Goal: Information Seeking & Learning: Learn about a topic

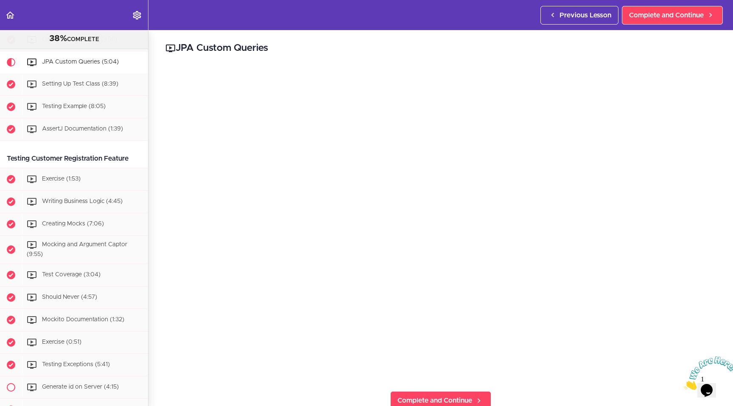
scroll to position [173, 0]
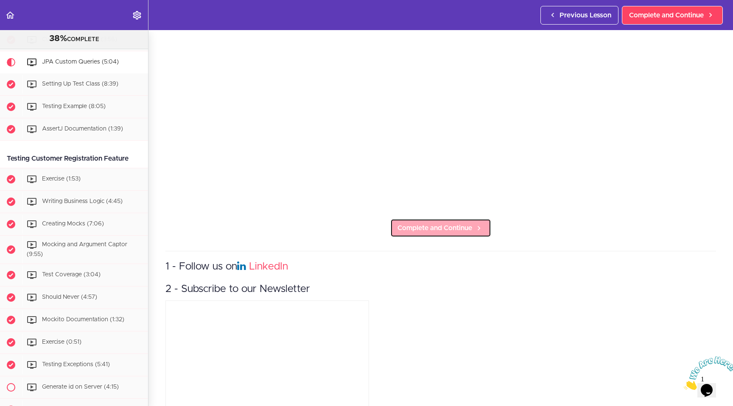
click at [423, 219] on link "Complete and Continue" at bounding box center [440, 228] width 101 height 19
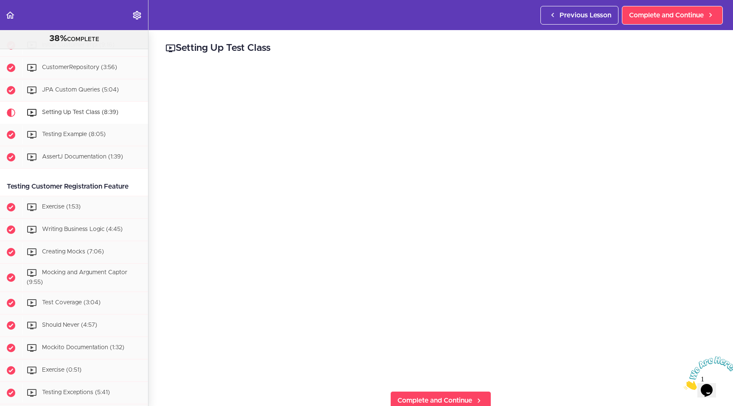
scroll to position [217, 0]
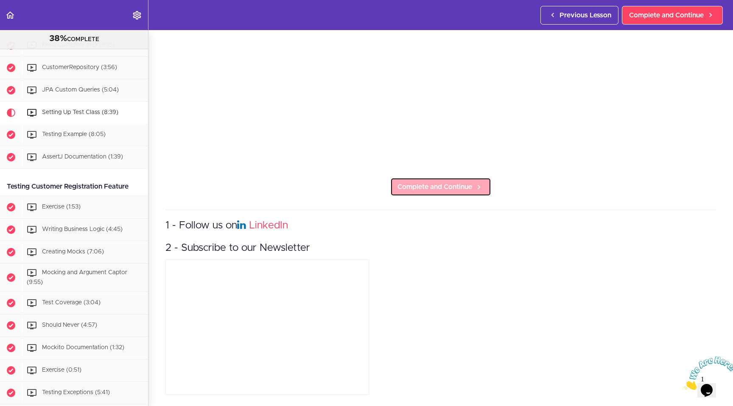
click at [425, 184] on span "Complete and Continue" at bounding box center [434, 187] width 75 height 10
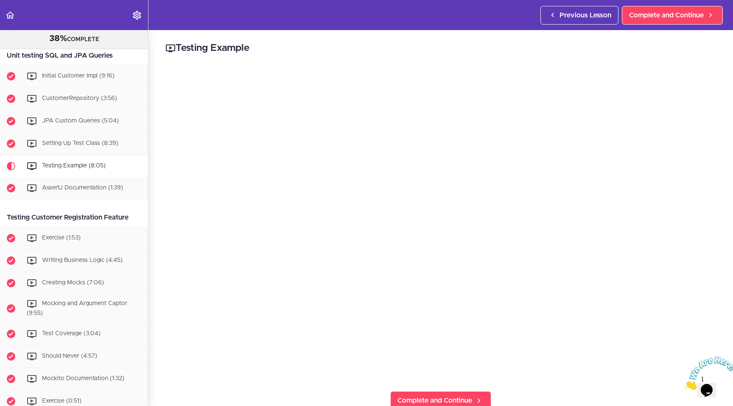
scroll to position [252, 0]
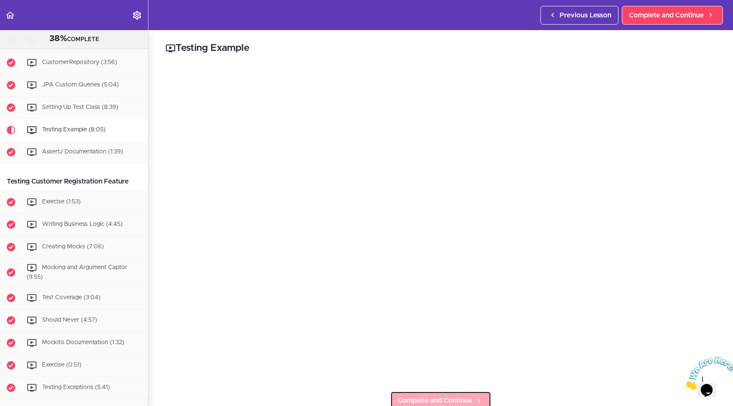
click at [441, 392] on link "Complete and Continue" at bounding box center [440, 400] width 101 height 19
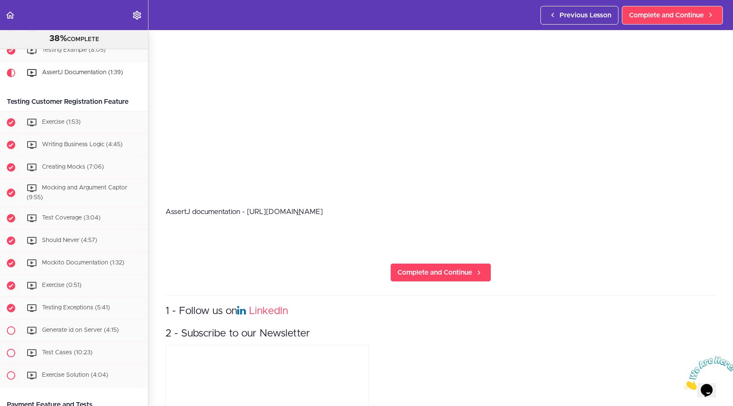
scroll to position [237, 0]
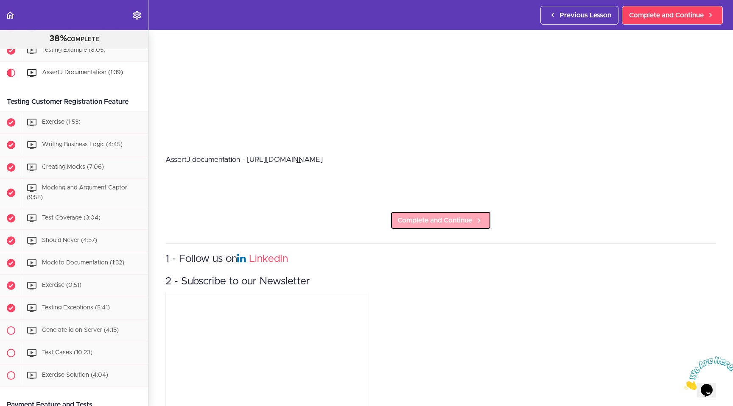
click at [436, 220] on span "Complete and Continue" at bounding box center [434, 220] width 75 height 10
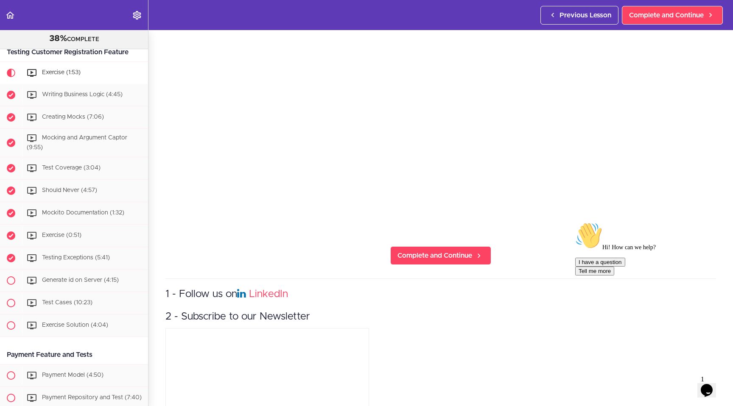
scroll to position [150, 0]
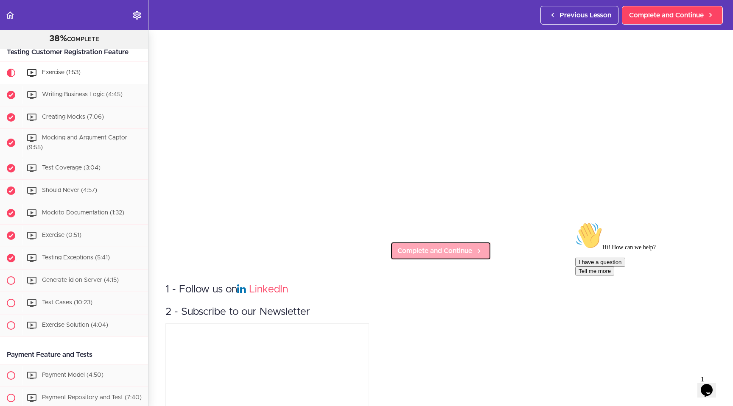
click at [435, 250] on span "Complete and Continue" at bounding box center [434, 251] width 75 height 10
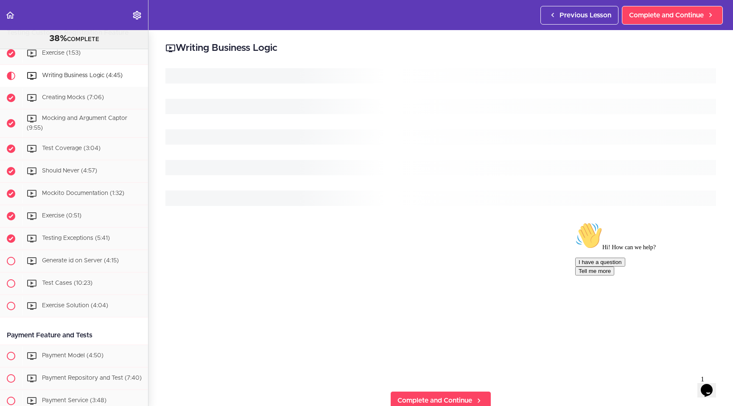
scroll to position [404, 0]
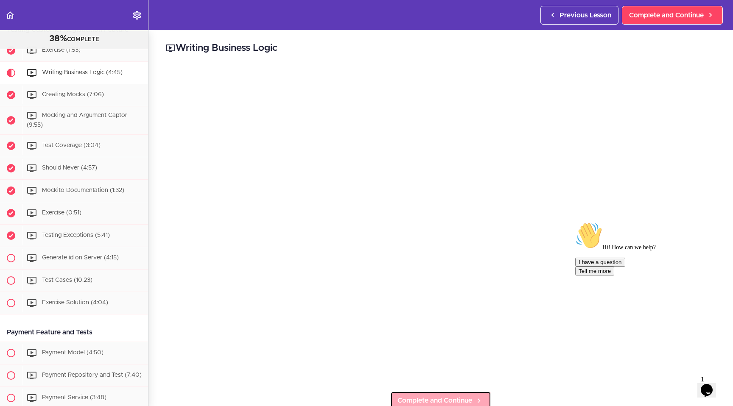
click at [398, 396] on span "Complete and Continue" at bounding box center [434, 401] width 75 height 10
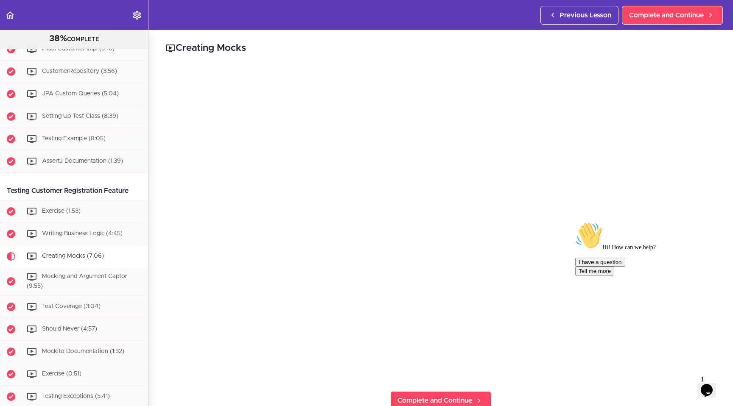
scroll to position [244, 0]
click at [74, 254] on span "Creating Mocks (7:06)" at bounding box center [73, 256] width 62 height 6
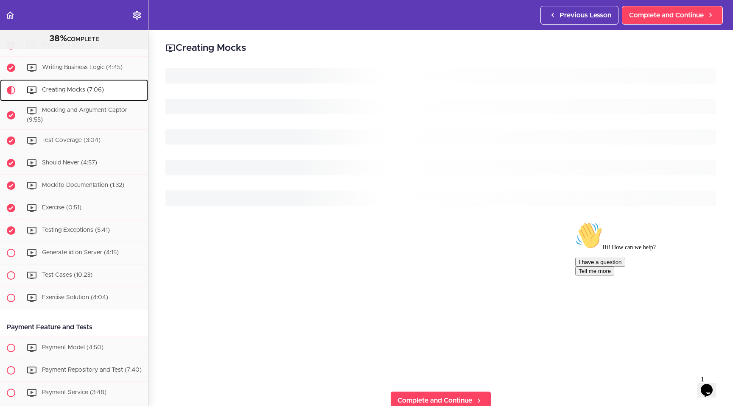
scroll to position [427, 0]
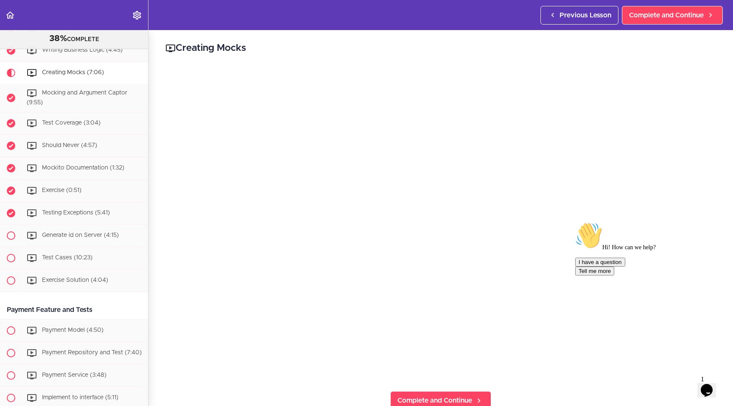
click at [602, 276] on div "I have a question Tell me more" at bounding box center [651, 267] width 153 height 18
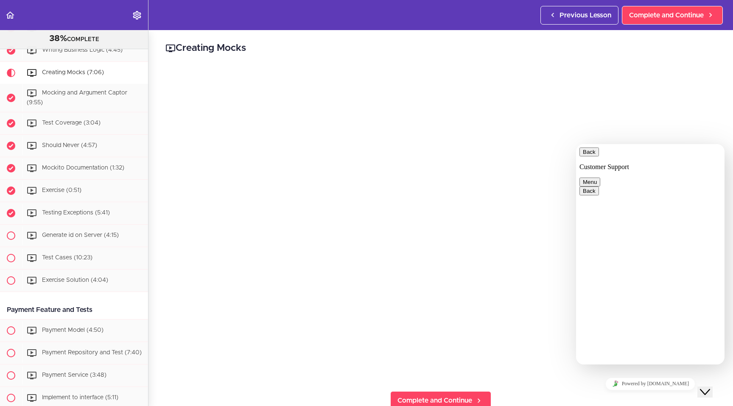
click at [710, 387] on icon "Close Chat This icon closes the chat window." at bounding box center [705, 392] width 10 height 10
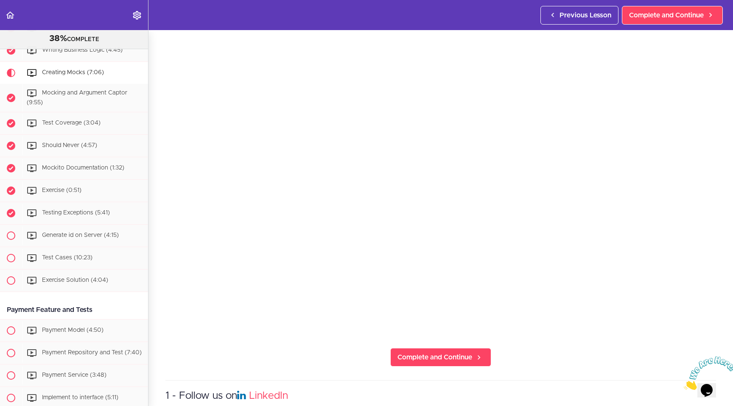
scroll to position [55, 0]
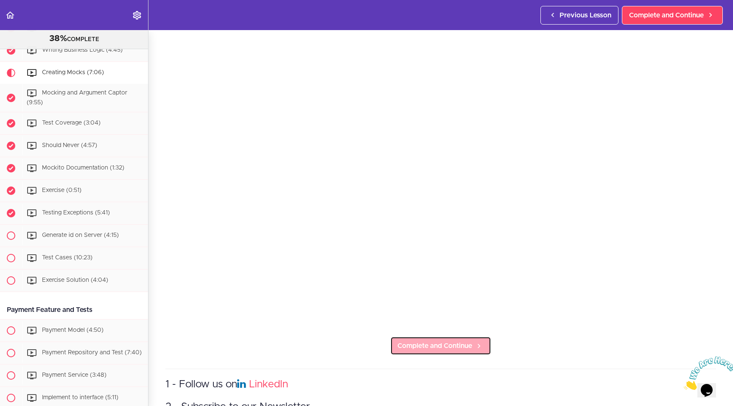
click at [459, 342] on span "Complete and Continue" at bounding box center [434, 346] width 75 height 10
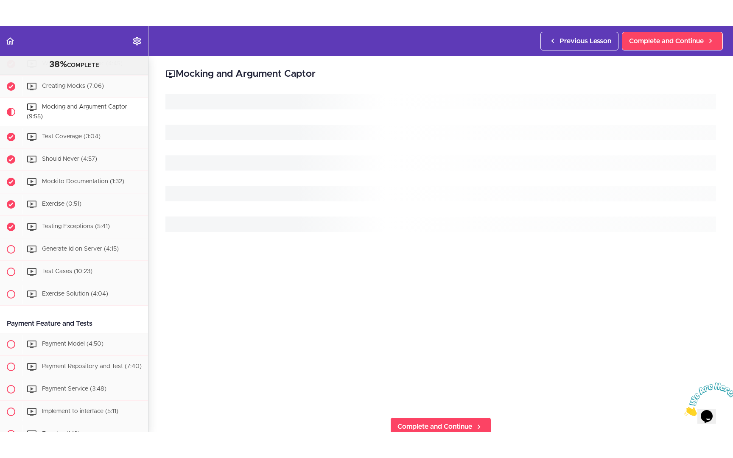
scroll to position [449, 0]
